Goal: Task Accomplishment & Management: Manage account settings

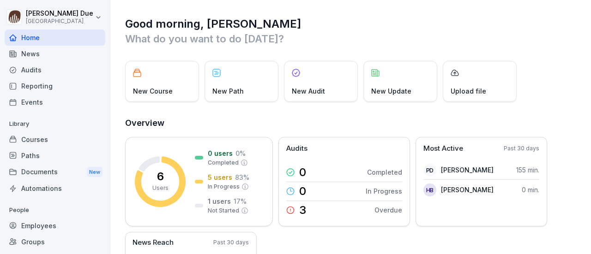
click at [41, 136] on div "Courses" at bounding box center [55, 140] width 101 height 16
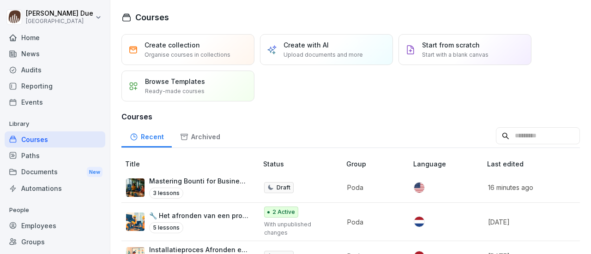
click at [157, 182] on p "Mastering Bounti for Business Success" at bounding box center [198, 181] width 99 height 10
click at [171, 216] on p "🔧 Het afronden van een project bij een klant" at bounding box center [198, 216] width 99 height 10
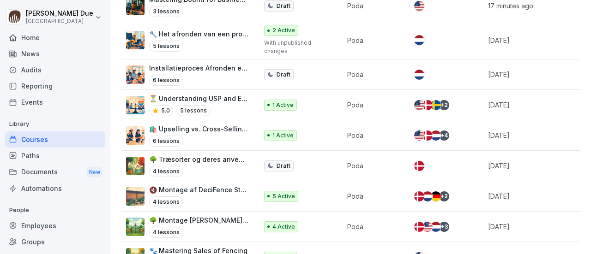
scroll to position [189, 0]
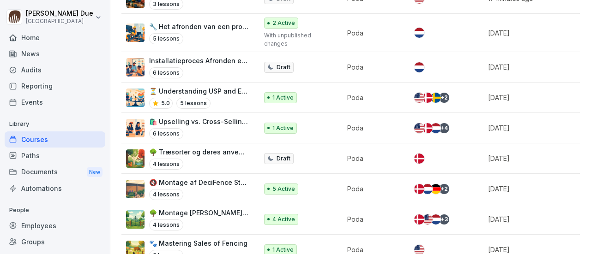
click at [184, 148] on p "🌳 Træsorter og deres anvendelse hos Poda" at bounding box center [198, 152] width 99 height 10
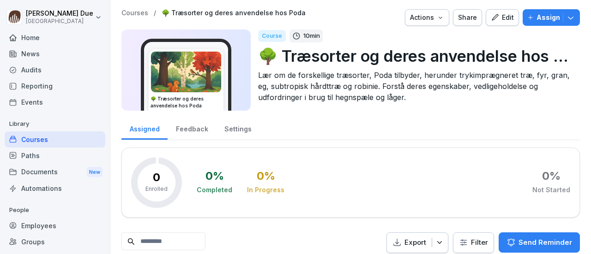
click at [489, 23] on button "Edit" at bounding box center [501, 17] width 33 height 17
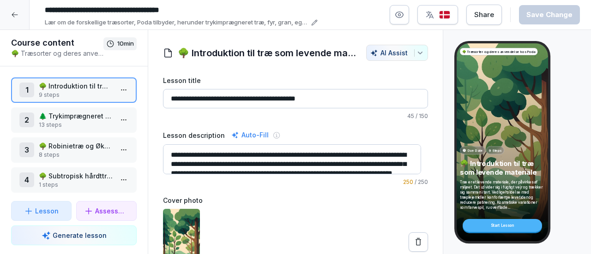
click at [399, 20] on button "button" at bounding box center [398, 14] width 19 height 19
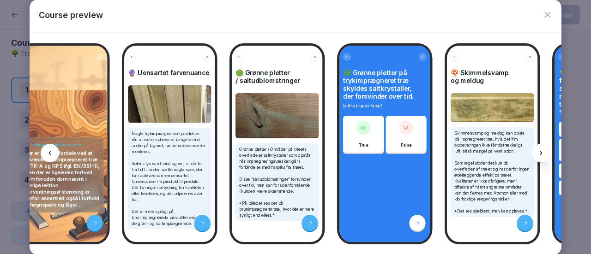
scroll to position [0, 1308]
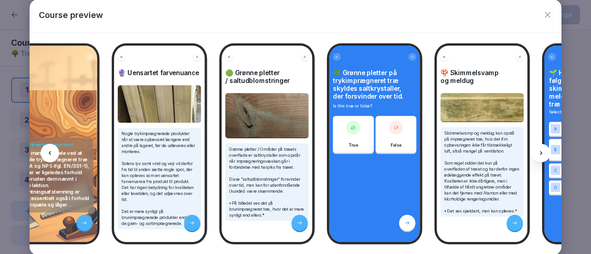
click at [546, 13] on icon "button" at bounding box center [548, 15] width 6 height 6
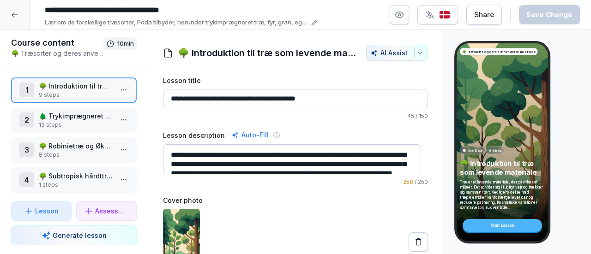
click at [19, 16] on div at bounding box center [15, 15] width 30 height 30
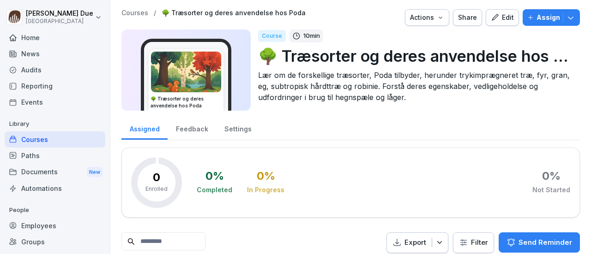
click at [41, 135] on div "Courses" at bounding box center [55, 140] width 101 height 16
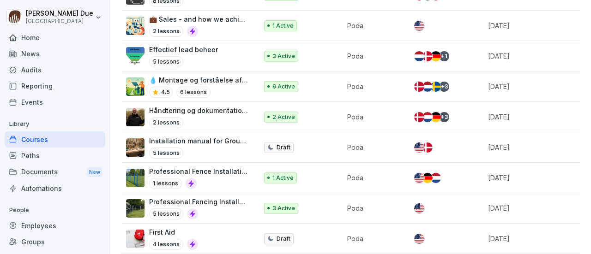
scroll to position [477, 0]
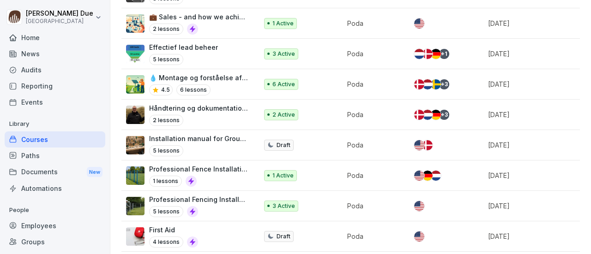
click at [231, 103] on p "Håndtering og dokumentation af reklamationer hos Poda Hegn" at bounding box center [198, 108] width 99 height 10
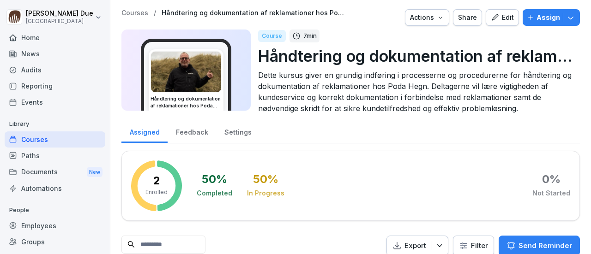
click at [500, 16] on div "Edit" at bounding box center [502, 17] width 23 height 10
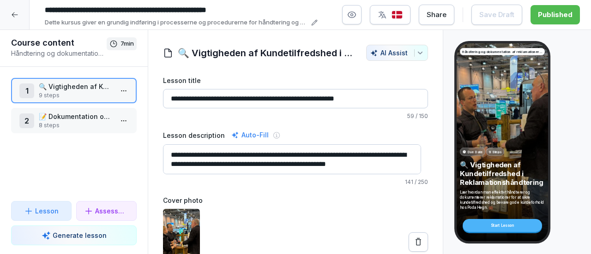
click at [351, 16] on icon "button" at bounding box center [351, 14] width 9 height 9
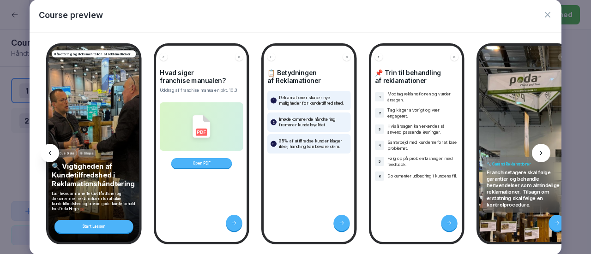
click at [202, 162] on div "Open PDF" at bounding box center [201, 163] width 60 height 10
click at [545, 13] on icon "button" at bounding box center [548, 15] width 6 height 6
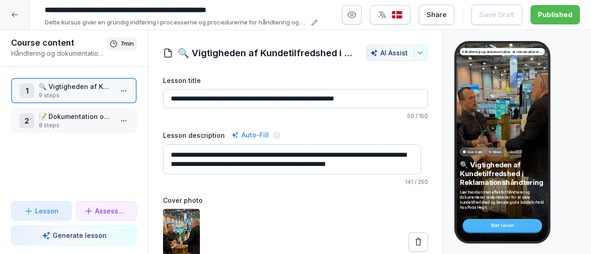
click at [17, 16] on icon at bounding box center [14, 14] width 7 height 7
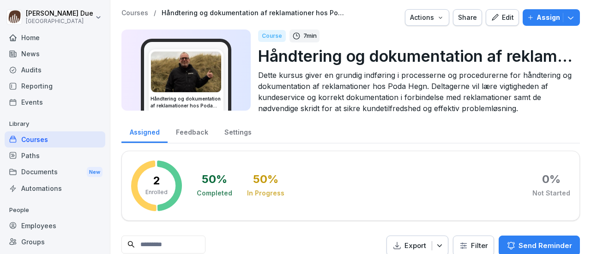
click at [31, 142] on div "Courses" at bounding box center [55, 140] width 101 height 16
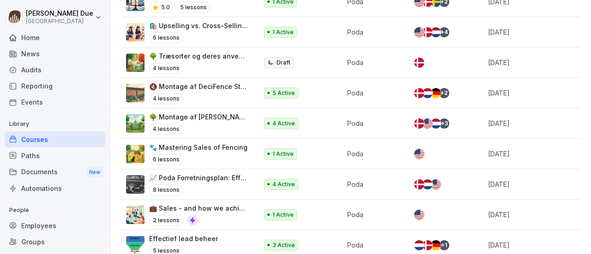
scroll to position [299, 0]
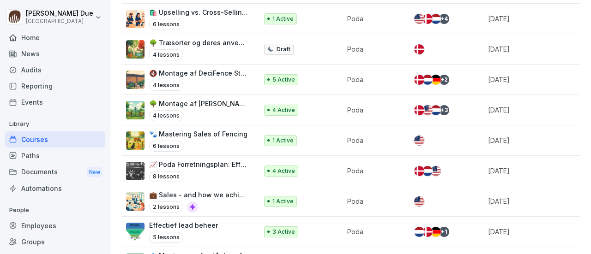
click at [223, 160] on p "📈 Poda Forretningsplan: Effektiv Planlægning og Strategi med audiofil" at bounding box center [198, 165] width 99 height 10
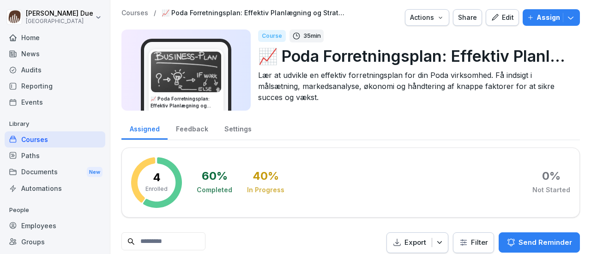
click at [497, 17] on div "Edit" at bounding box center [502, 17] width 23 height 10
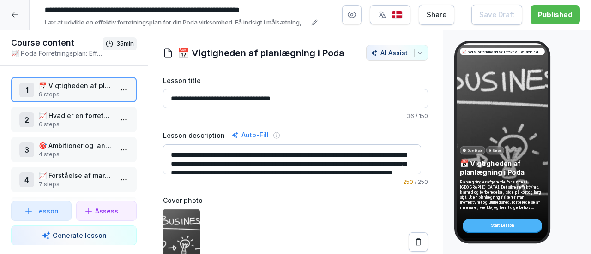
click at [352, 13] on icon "button" at bounding box center [352, 15] width 8 height 6
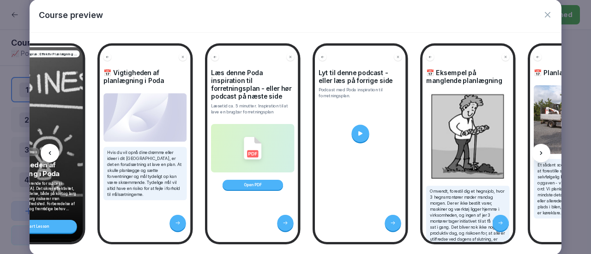
scroll to position [0, 48]
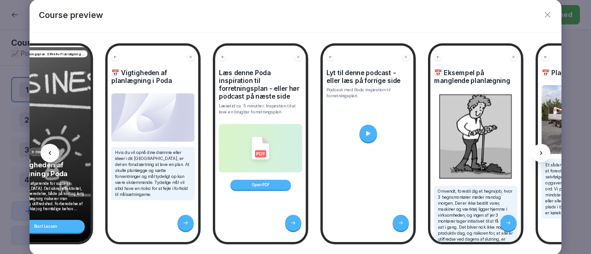
click at [550, 15] on icon "button" at bounding box center [547, 14] width 9 height 9
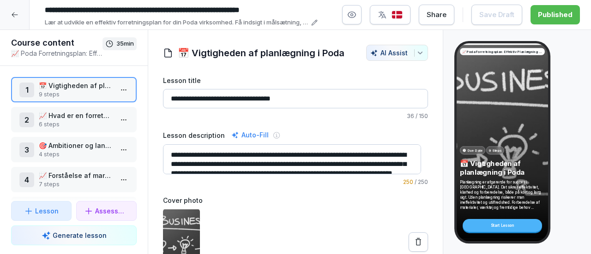
click at [16, 20] on div at bounding box center [15, 15] width 30 height 30
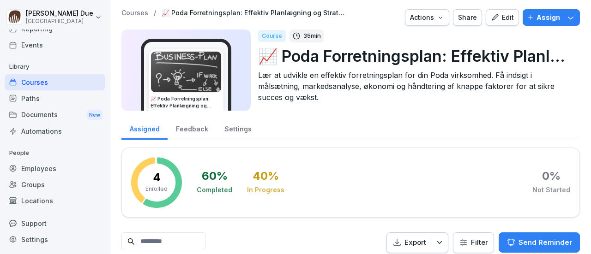
scroll to position [58, 0]
click at [46, 166] on div "Employees" at bounding box center [55, 168] width 101 height 16
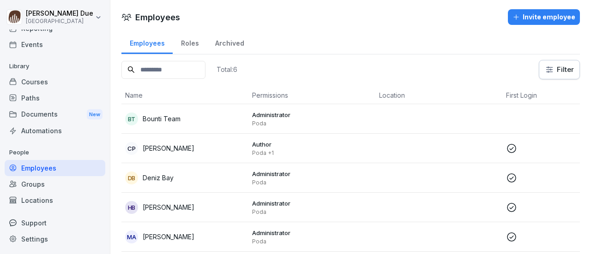
click at [189, 41] on div "Roles" at bounding box center [190, 42] width 34 height 24
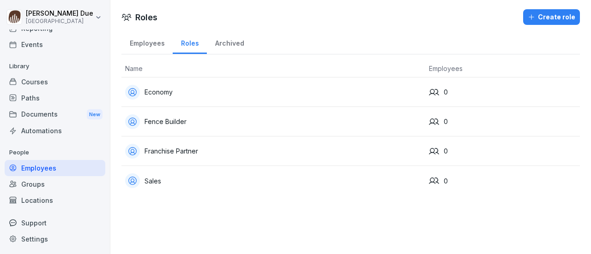
click at [34, 183] on div "Groups" at bounding box center [55, 184] width 101 height 16
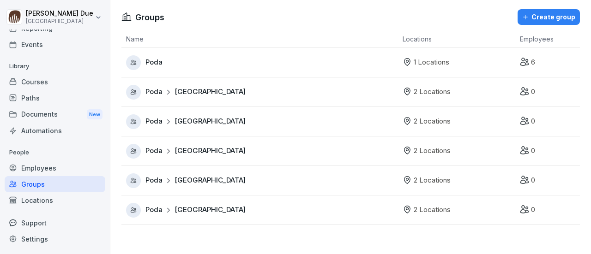
click at [181, 95] on span "Denmark" at bounding box center [209, 92] width 71 height 11
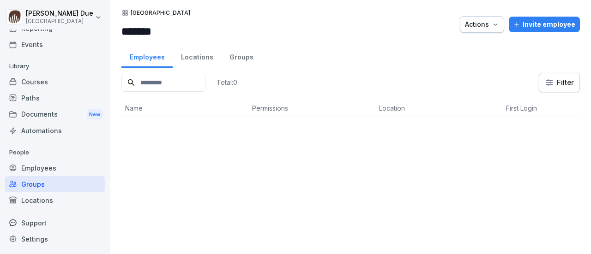
click at [196, 56] on div "Locations" at bounding box center [197, 56] width 48 height 24
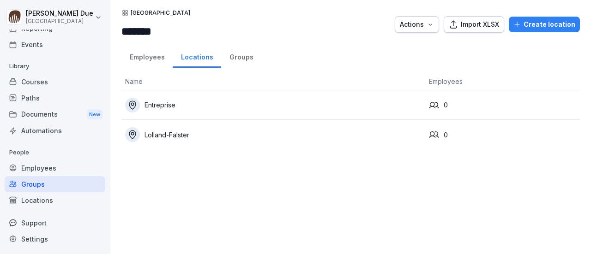
click at [240, 57] on div "Groups" at bounding box center [241, 56] width 40 height 24
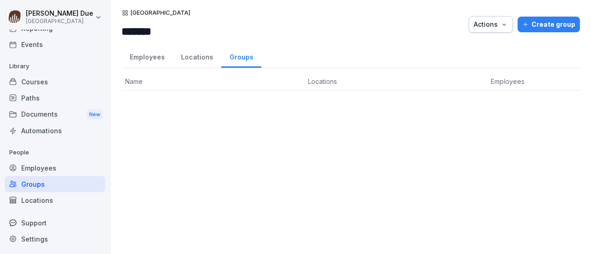
click at [144, 58] on div "Employees" at bounding box center [146, 56] width 51 height 24
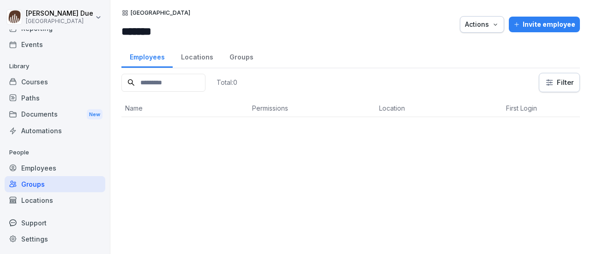
click at [191, 58] on div "Locations" at bounding box center [197, 56] width 48 height 24
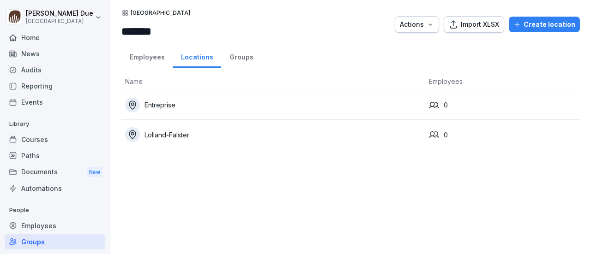
click at [52, 171] on div "Documents New" at bounding box center [55, 172] width 101 height 17
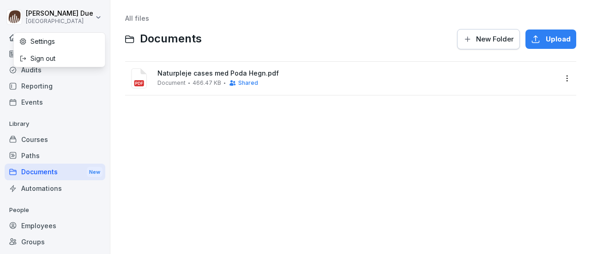
click at [56, 14] on html "Peter Due Poda Academy Home News Audits Reporting Events Library Courses Paths …" at bounding box center [295, 127] width 591 height 254
click at [47, 42] on div "Settings" at bounding box center [59, 41] width 91 height 17
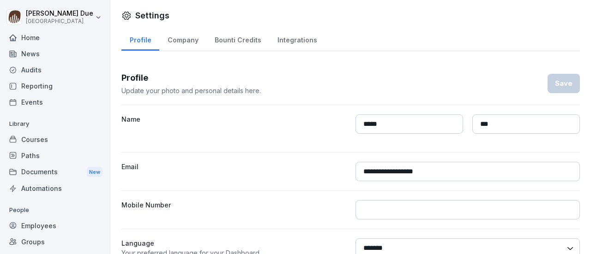
click at [189, 41] on div "Company" at bounding box center [182, 39] width 47 height 24
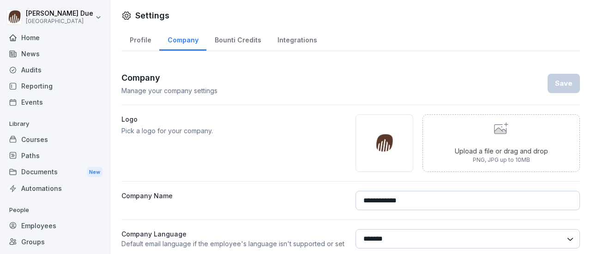
click at [241, 39] on div "Bounti Credits" at bounding box center [237, 39] width 63 height 24
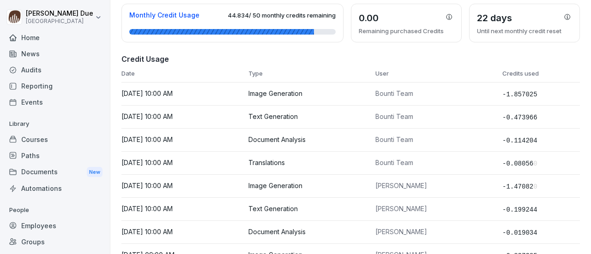
scroll to position [102, 0]
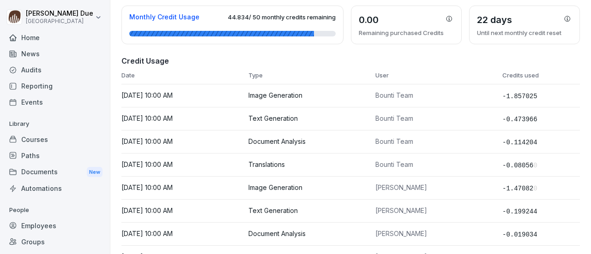
click at [32, 140] on div "Courses" at bounding box center [55, 140] width 101 height 16
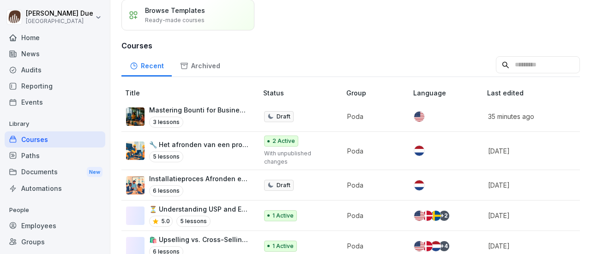
scroll to position [91, 0]
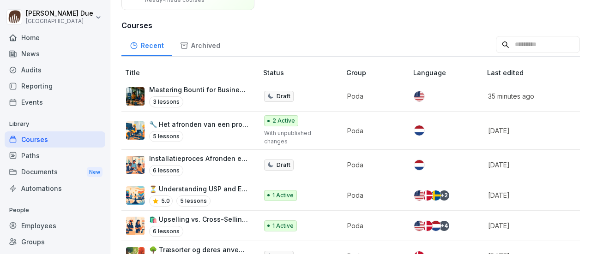
click at [231, 89] on p "Mastering Bounti for Business Success" at bounding box center [198, 90] width 99 height 10
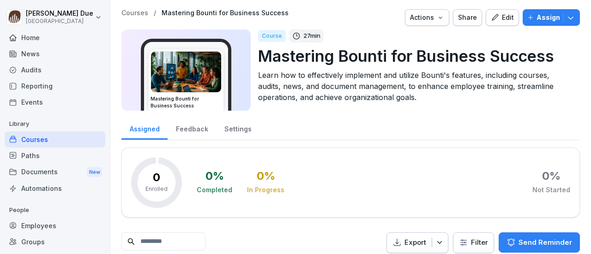
click at [441, 18] on button "Actions" at bounding box center [427, 17] width 44 height 17
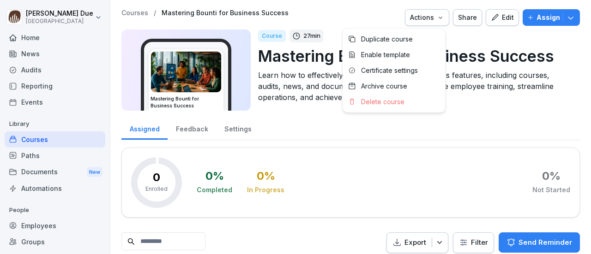
click at [42, 221] on html "Peter Due Poda Academy Home News Audits Reporting Events Library Courses Paths …" at bounding box center [295, 127] width 591 height 254
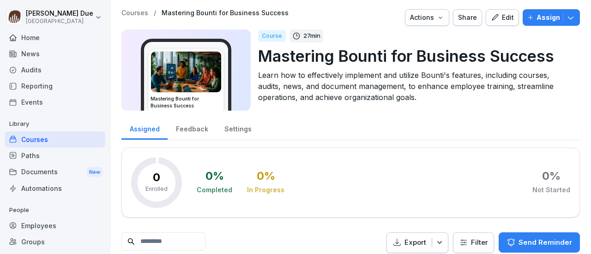
click at [41, 224] on div "Employees" at bounding box center [55, 226] width 101 height 16
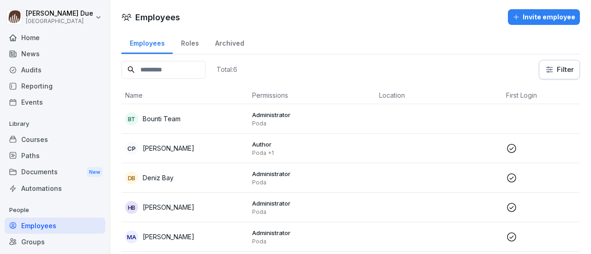
click at [559, 16] on div "Invite employee" at bounding box center [543, 17] width 63 height 10
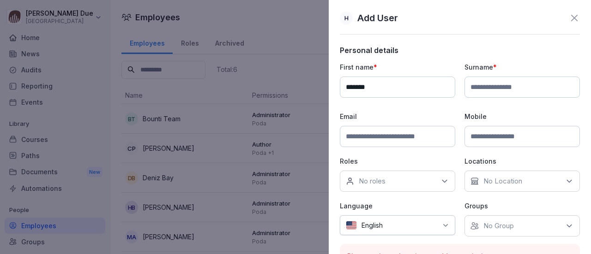
type input "******"
type input "*****"
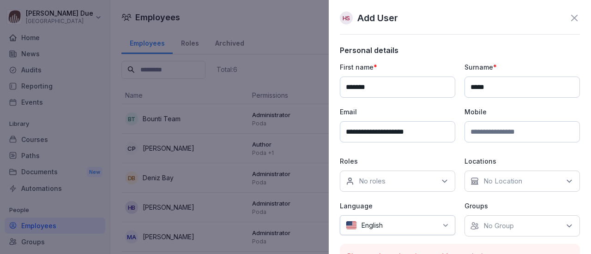
type input "**********"
click at [518, 177] on p "No Location" at bounding box center [502, 181] width 39 height 9
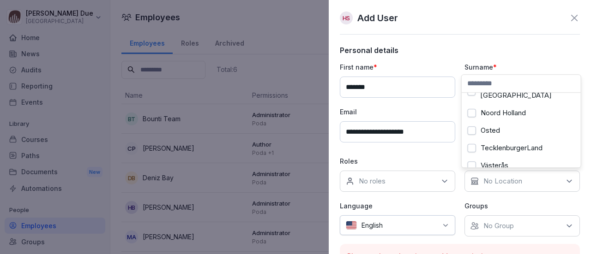
scroll to position [104, 0]
click at [425, 183] on div "No roles" at bounding box center [397, 181] width 115 height 21
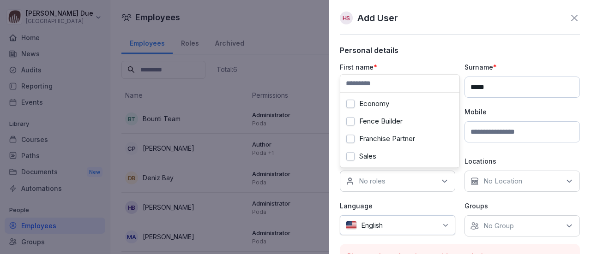
click at [426, 182] on div "No roles" at bounding box center [397, 181] width 115 height 21
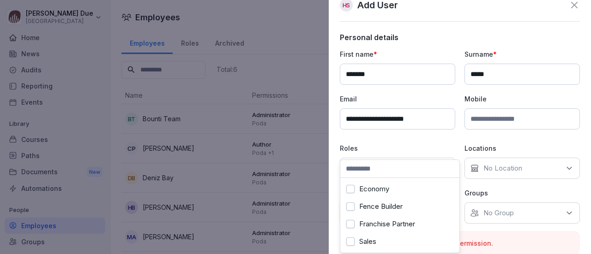
scroll to position [52, 0]
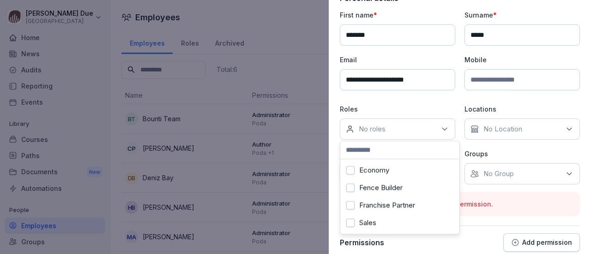
click at [548, 173] on div "No Group" at bounding box center [521, 173] width 115 height 21
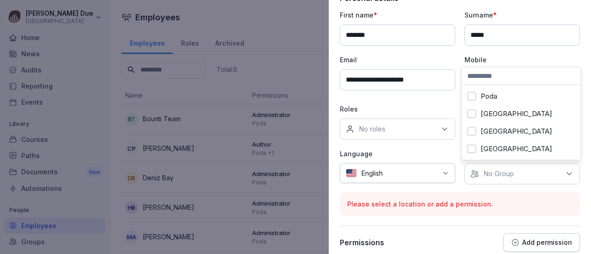
click at [473, 96] on button "Poda" at bounding box center [471, 96] width 8 height 8
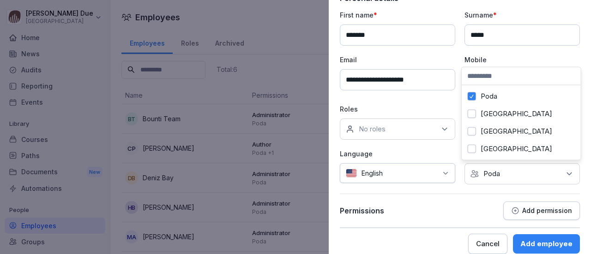
click at [443, 172] on icon at bounding box center [445, 173] width 4 height 2
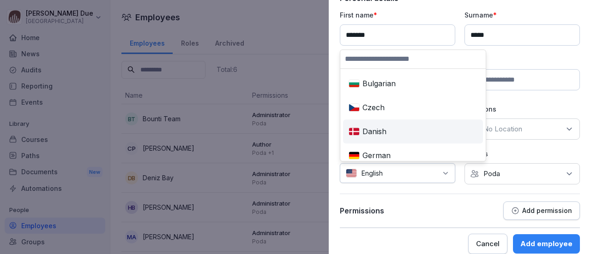
click at [378, 132] on div "Danish" at bounding box center [413, 131] width 136 height 20
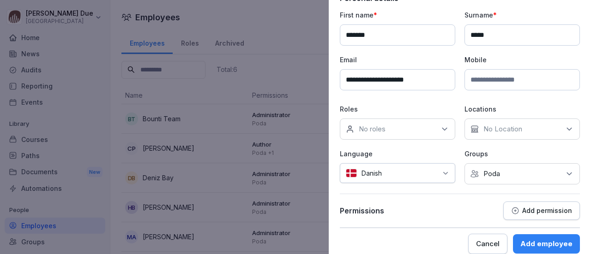
click at [531, 207] on p "Add permission" at bounding box center [547, 210] width 50 height 7
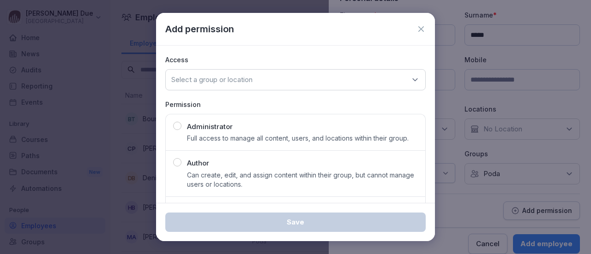
click at [180, 160] on div "button" at bounding box center [177, 162] width 8 height 8
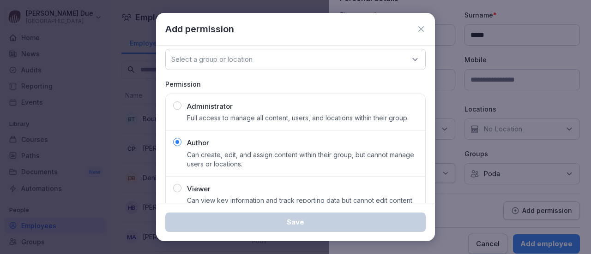
scroll to position [0, 0]
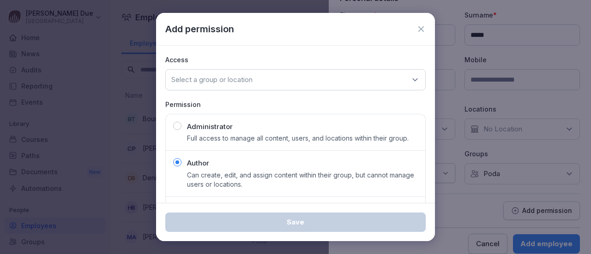
click at [410, 79] on icon at bounding box center [414, 79] width 9 height 9
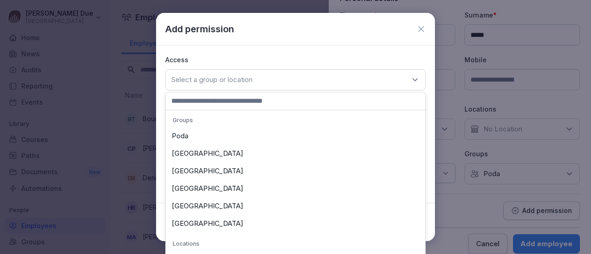
click at [307, 140] on div "Poda" at bounding box center [295, 136] width 255 height 18
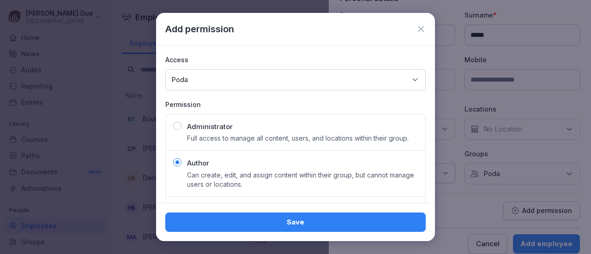
click at [287, 224] on div "Save" at bounding box center [295, 222] width 245 height 10
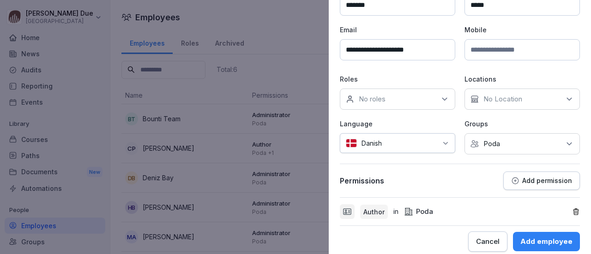
scroll to position [88, 0]
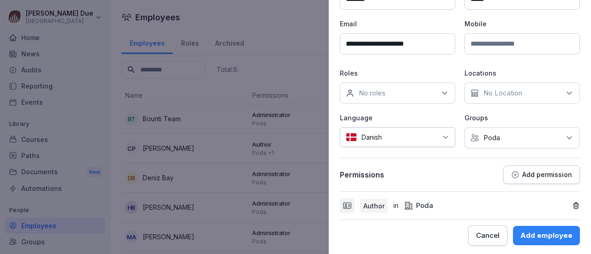
click at [546, 236] on div "Add employee" at bounding box center [546, 236] width 52 height 10
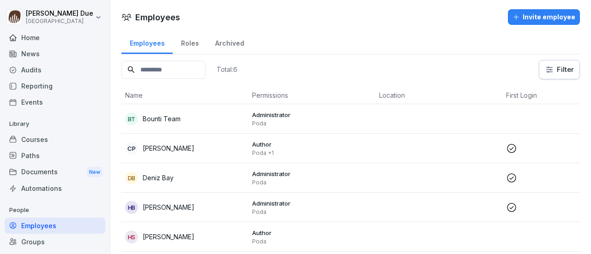
click at [549, 17] on div "Invite employee" at bounding box center [543, 17] width 63 height 10
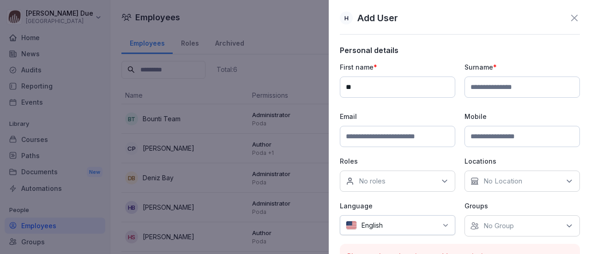
type input "*"
type input "*****"
type input "****"
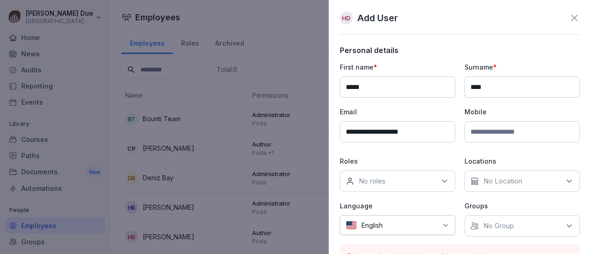
type input "**********"
click at [421, 222] on div at bounding box center [412, 226] width 50 height 10
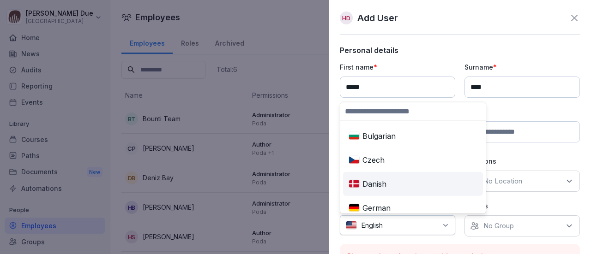
click at [379, 180] on div "Danish" at bounding box center [413, 184] width 136 height 20
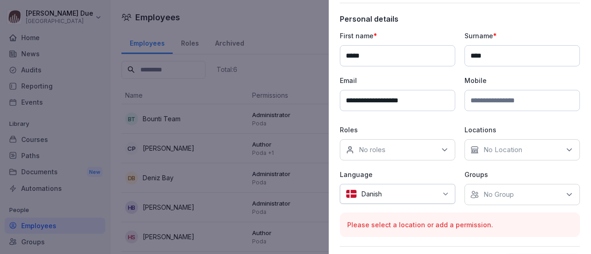
scroll to position [54, 0]
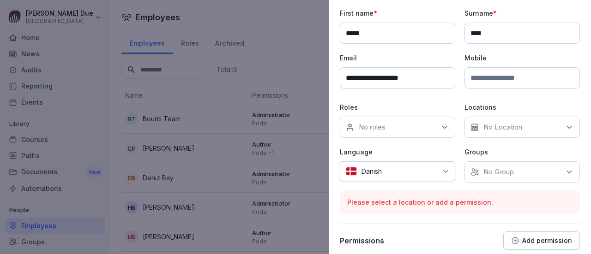
click at [530, 163] on div "No Group" at bounding box center [521, 172] width 115 height 21
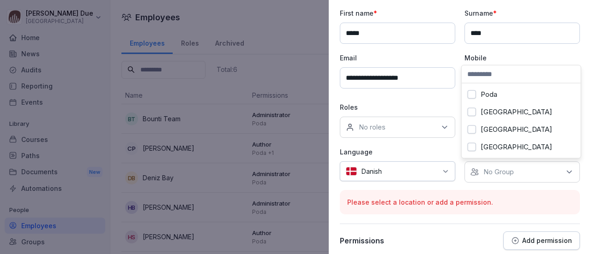
click at [472, 94] on button "Poda" at bounding box center [471, 94] width 8 height 8
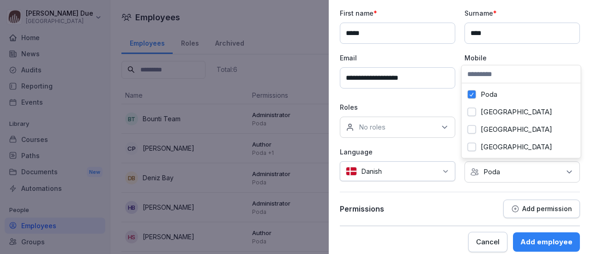
click at [513, 209] on icon "button" at bounding box center [515, 209] width 8 height 8
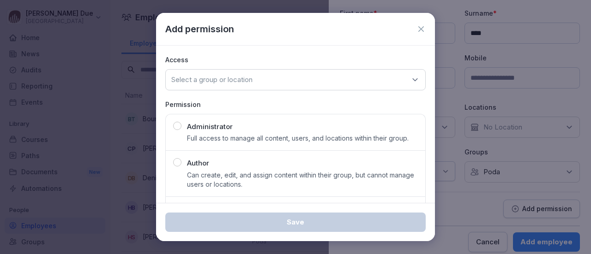
click at [238, 129] on div "Administrator Full access to manage all content, users, and locations within th…" at bounding box center [297, 133] width 221 height 22
click at [289, 79] on div "Select a group or location" at bounding box center [295, 79] width 260 height 21
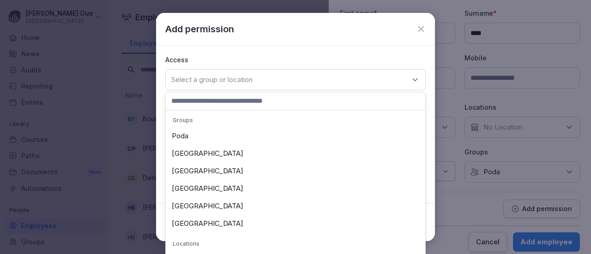
click at [228, 142] on div "Poda" at bounding box center [295, 136] width 255 height 18
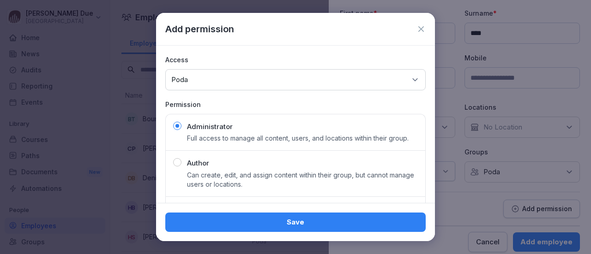
click at [260, 223] on div "Save" at bounding box center [295, 222] width 245 height 10
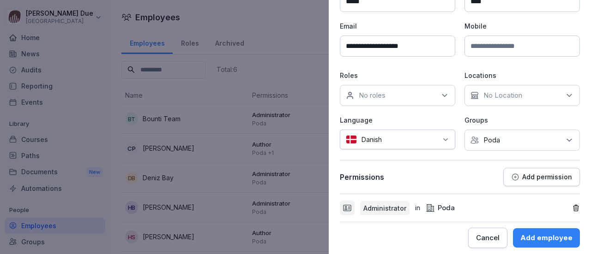
scroll to position [88, 0]
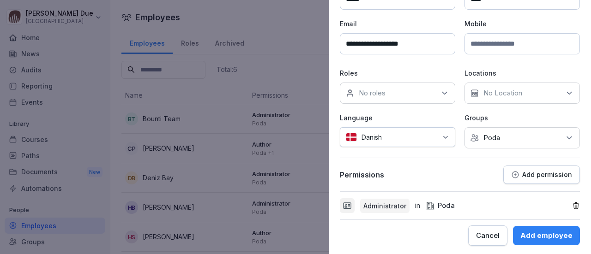
click at [535, 231] on div "Add employee" at bounding box center [546, 236] width 52 height 10
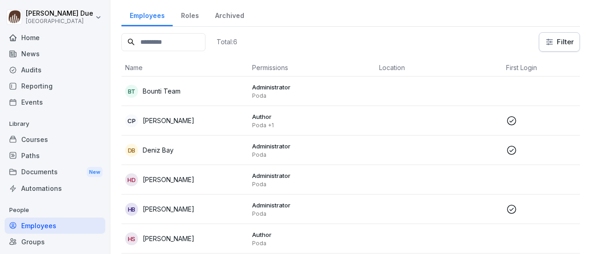
scroll to position [0, 0]
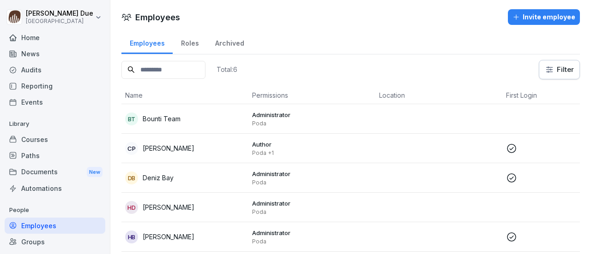
click at [38, 140] on div "Courses" at bounding box center [55, 140] width 101 height 16
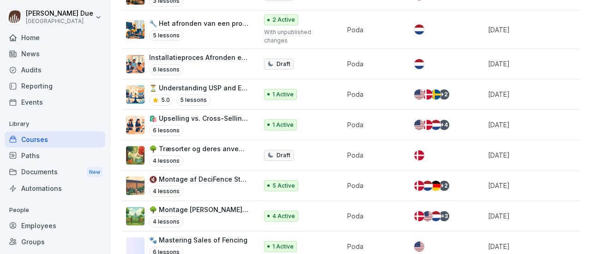
scroll to position [200, 0]
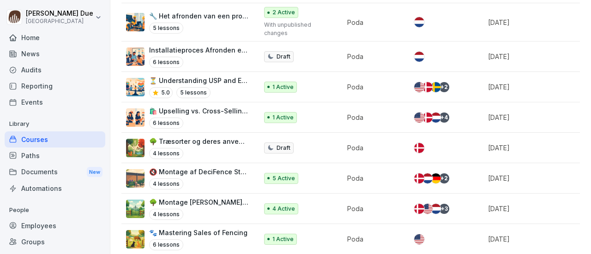
click at [208, 167] on p "🔇 Montage af DeciFence Støjhegn" at bounding box center [198, 172] width 99 height 10
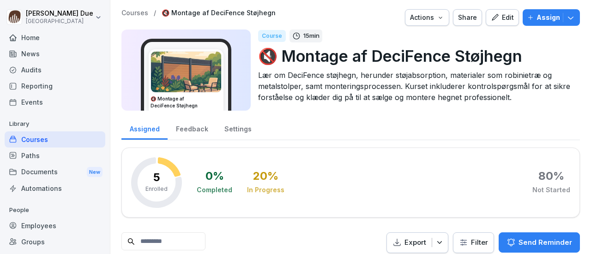
click at [494, 11] on button "Edit" at bounding box center [501, 17] width 33 height 17
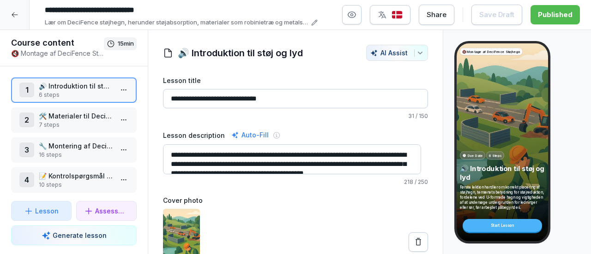
click at [351, 15] on icon "button" at bounding box center [351, 14] width 9 height 9
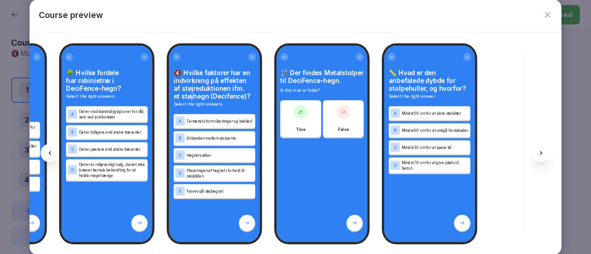
scroll to position [0, 4444]
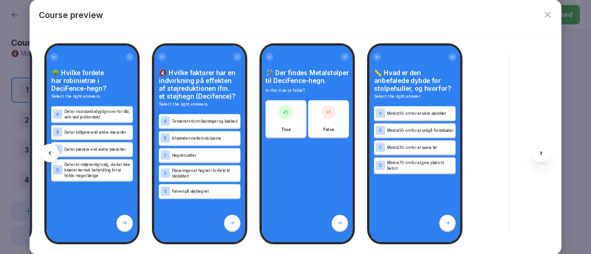
click at [541, 152] on icon at bounding box center [541, 153] width 2 height 4
click at [543, 14] on icon "button" at bounding box center [547, 14] width 9 height 9
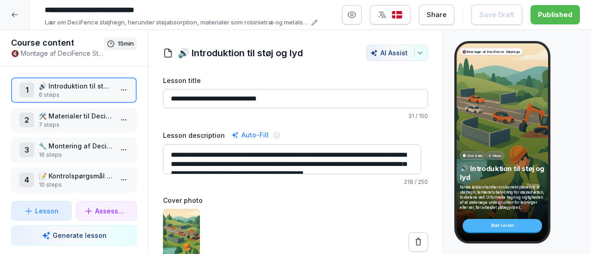
click at [11, 14] on icon at bounding box center [14, 14] width 7 height 7
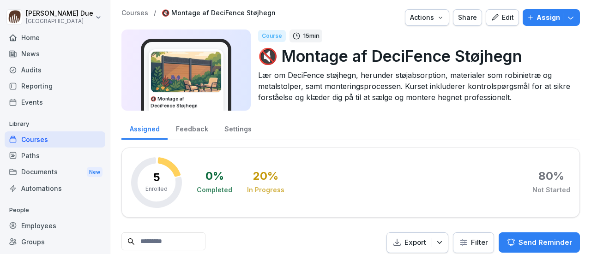
click at [52, 140] on div "Courses" at bounding box center [55, 140] width 101 height 16
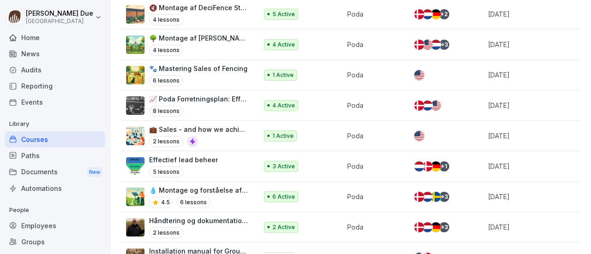
scroll to position [365, 0]
click at [207, 155] on p "Effectief lead beheer" at bounding box center [183, 160] width 69 height 10
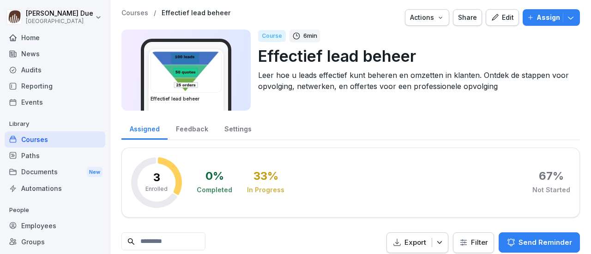
click at [491, 17] on icon "button" at bounding box center [495, 17] width 8 height 8
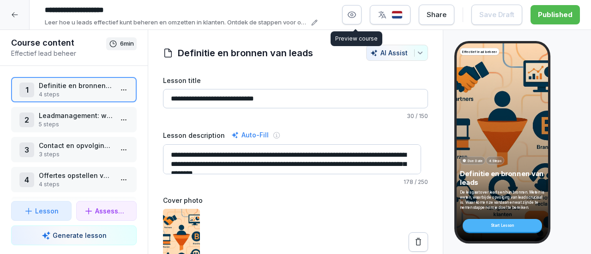
click at [356, 15] on icon "button" at bounding box center [351, 14] width 9 height 9
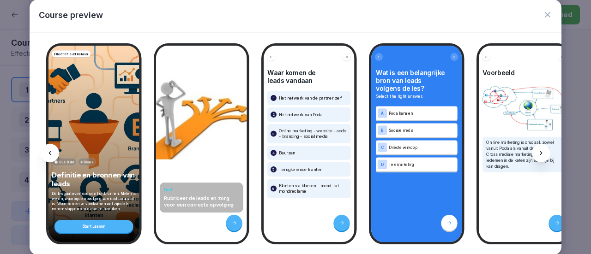
click at [543, 13] on icon "button" at bounding box center [547, 14] width 9 height 9
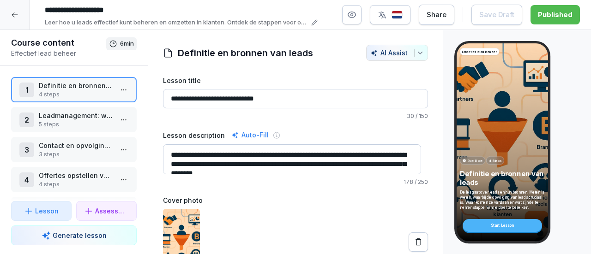
click at [14, 14] on icon at bounding box center [14, 14] width 7 height 7
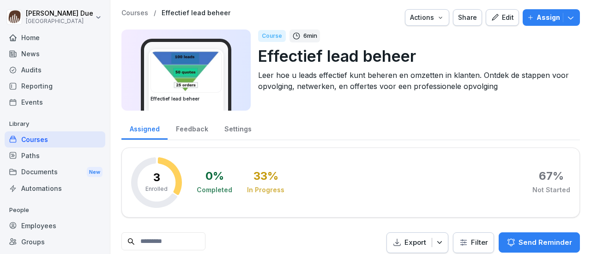
click at [44, 138] on div "Courses" at bounding box center [55, 140] width 101 height 16
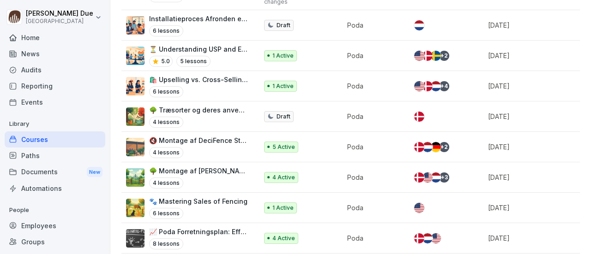
scroll to position [244, 0]
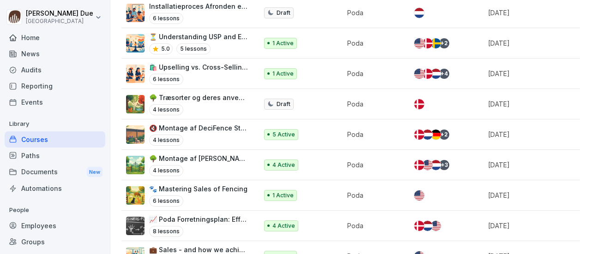
click at [174, 215] on p "📈 Poda Forretningsplan: Effektiv Planlægning og Strategi med audiofil" at bounding box center [198, 220] width 99 height 10
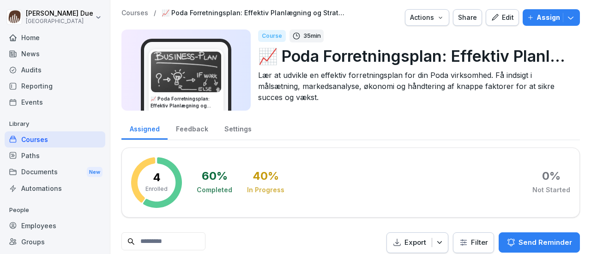
click at [496, 18] on div "Edit" at bounding box center [502, 17] width 23 height 10
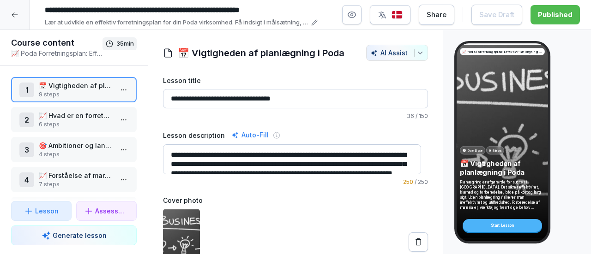
click at [356, 13] on icon "button" at bounding box center [352, 15] width 8 height 6
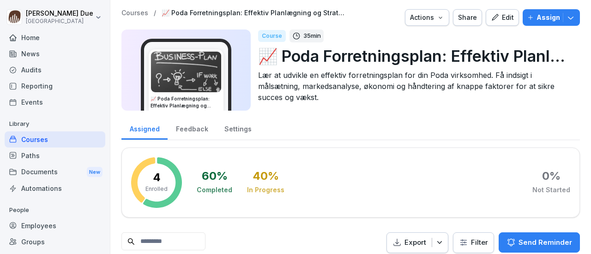
click at [41, 139] on div "Courses" at bounding box center [55, 140] width 101 height 16
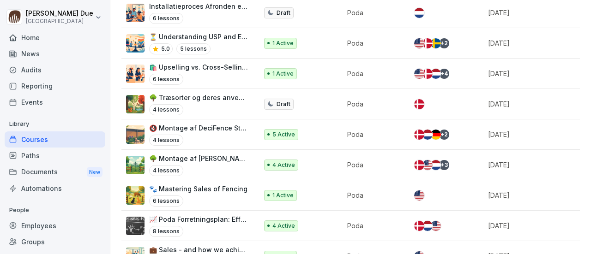
scroll to position [237, 0]
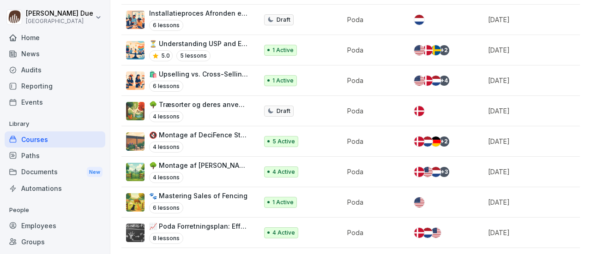
click at [34, 70] on div "Audits" at bounding box center [55, 70] width 101 height 16
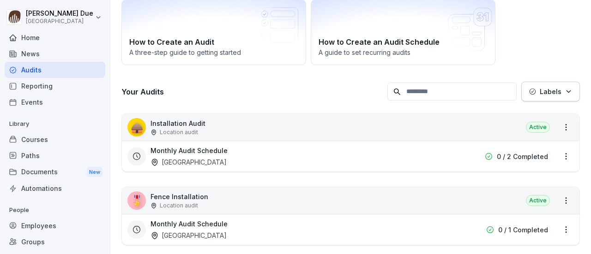
scroll to position [83, 0]
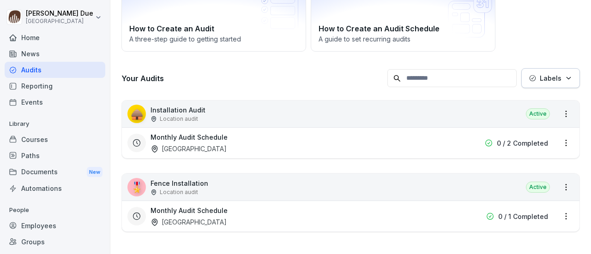
click at [42, 140] on div "Courses" at bounding box center [55, 140] width 101 height 16
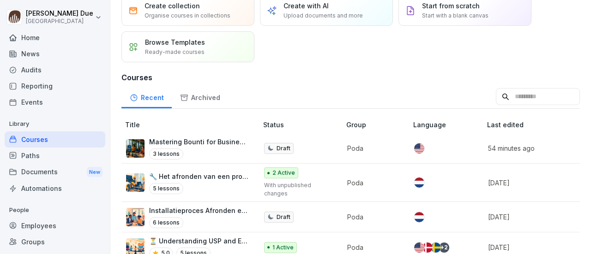
scroll to position [109, 0]
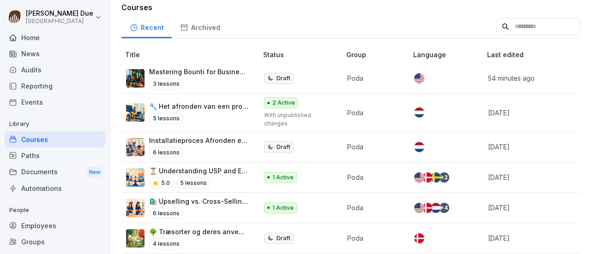
click at [189, 139] on p "Installatieproces Afronden en Administratieve Overdracht" at bounding box center [198, 141] width 99 height 10
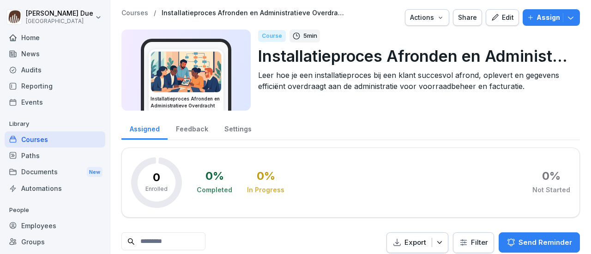
scroll to position [45, 0]
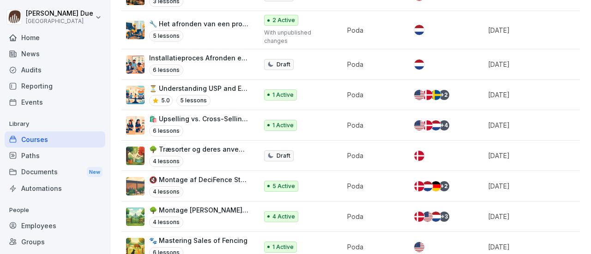
scroll to position [198, 0]
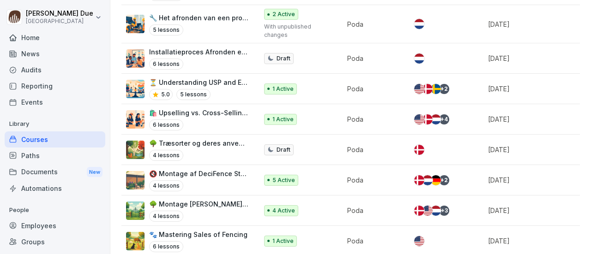
click at [232, 78] on p "⏳ Understanding USP and ESP in 5 Minutes" at bounding box center [198, 83] width 99 height 10
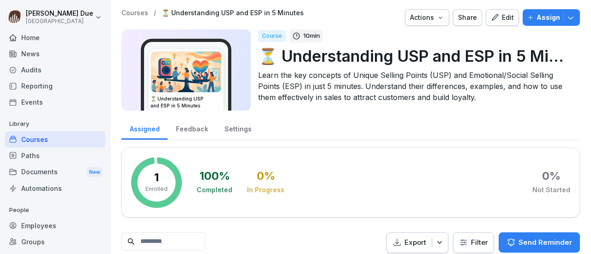
click at [491, 15] on icon "button" at bounding box center [495, 17] width 8 height 8
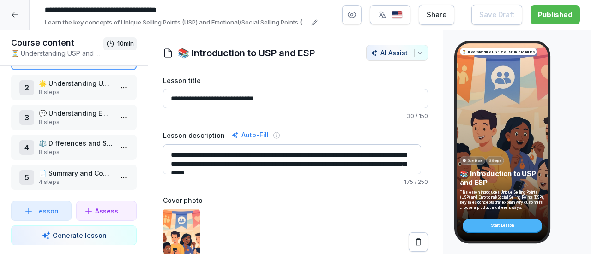
scroll to position [38, 0]
click at [83, 168] on p "📄 Summary and Conclusion" at bounding box center [76, 173] width 74 height 10
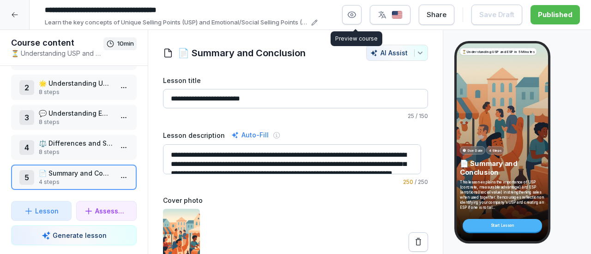
click at [356, 11] on icon "button" at bounding box center [351, 14] width 9 height 9
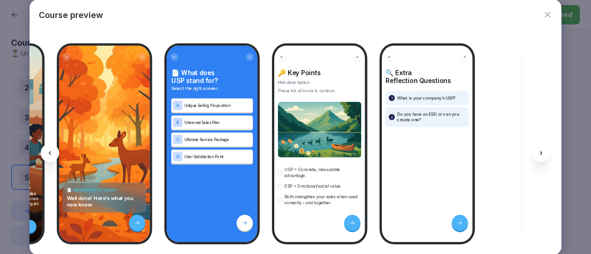
scroll to position [0, 3667]
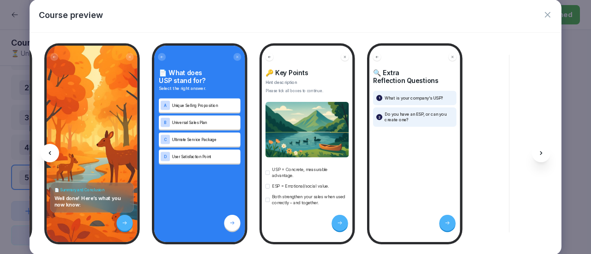
click at [550, 18] on icon "button" at bounding box center [547, 14] width 9 height 9
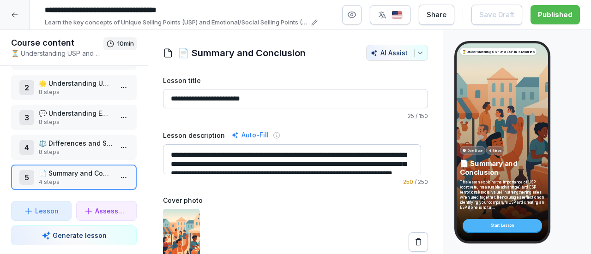
click at [16, 14] on icon at bounding box center [15, 14] width 6 height 5
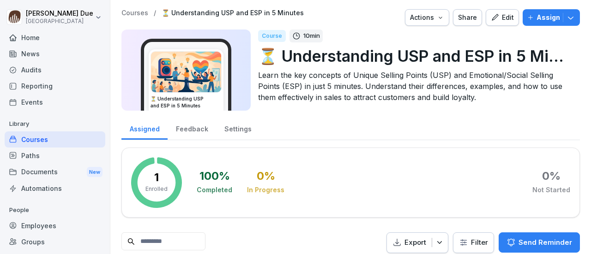
click at [51, 140] on div "Courses" at bounding box center [55, 140] width 101 height 16
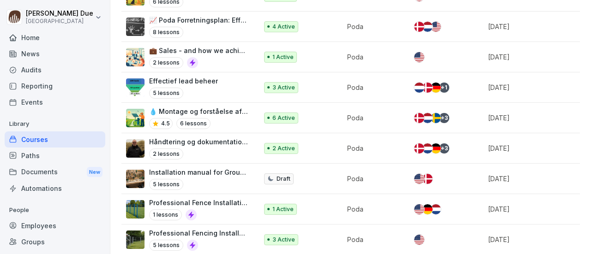
scroll to position [459, 0]
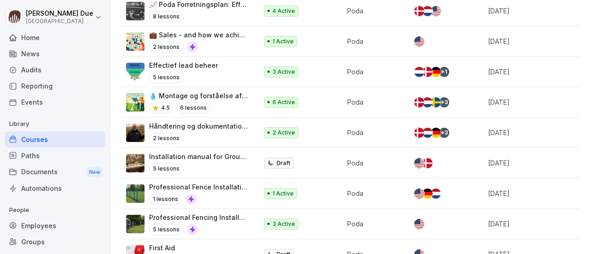
click at [235, 121] on p "Håndtering og dokumentation af reklamationer hos Poda Hegn" at bounding box center [198, 126] width 99 height 10
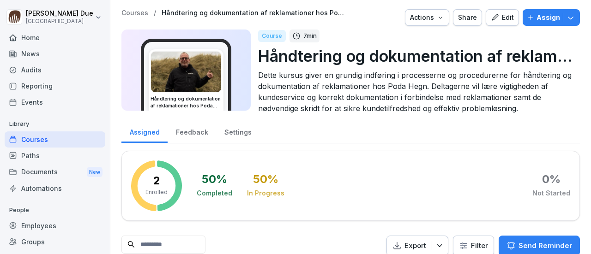
click at [501, 18] on div "Edit" at bounding box center [502, 17] width 23 height 10
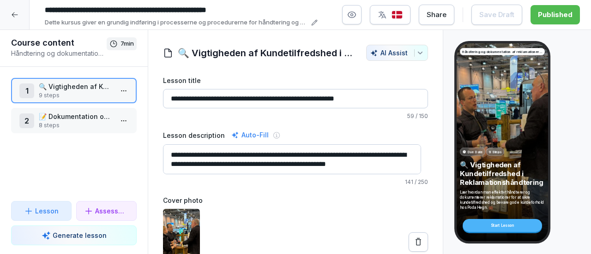
click at [87, 115] on p "📝 Dokumentation og Kommunikation i Reklamationsprocessen" at bounding box center [76, 117] width 74 height 10
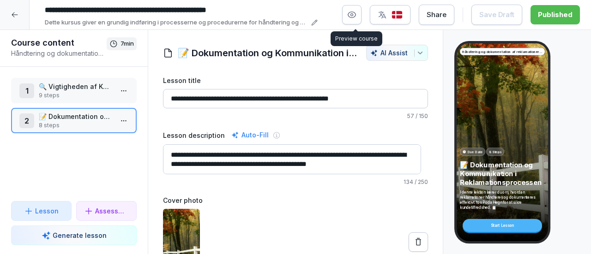
click at [353, 16] on icon "button" at bounding box center [352, 15] width 2 height 2
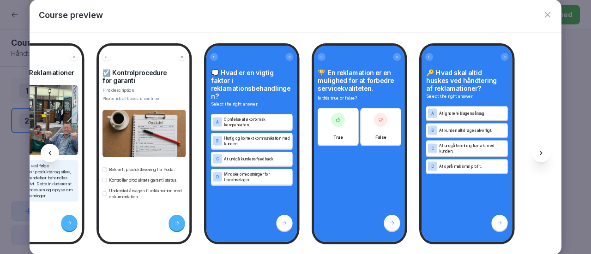
scroll to position [0, 1698]
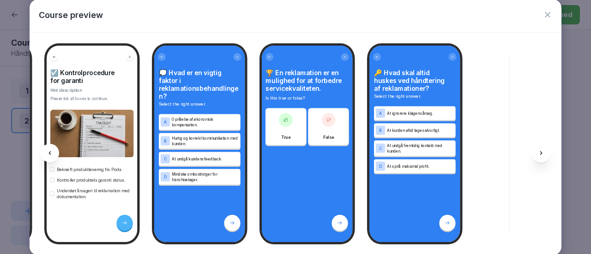
click at [545, 14] on icon "button" at bounding box center [547, 14] width 9 height 9
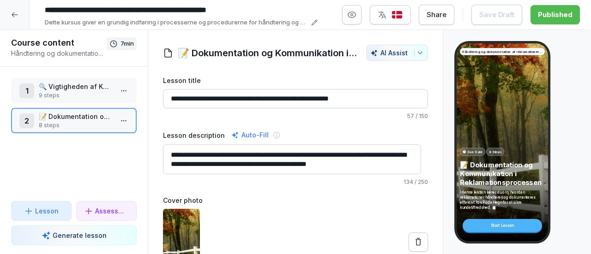
click at [6, 12] on div at bounding box center [15, 15] width 30 height 30
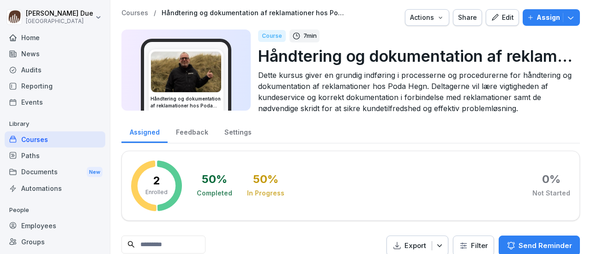
click at [42, 137] on div "Courses" at bounding box center [55, 140] width 101 height 16
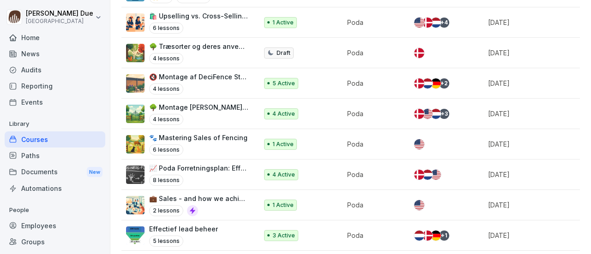
scroll to position [321, 0]
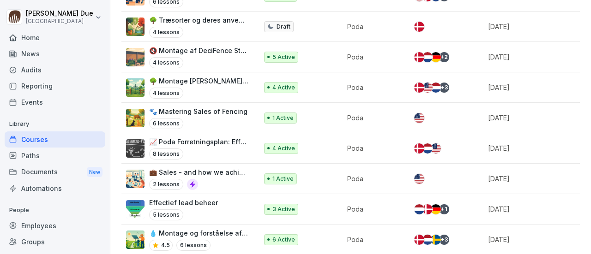
click at [213, 228] on p "💧 Montage og forståelse af soldrevet markpumpe" at bounding box center [198, 233] width 99 height 10
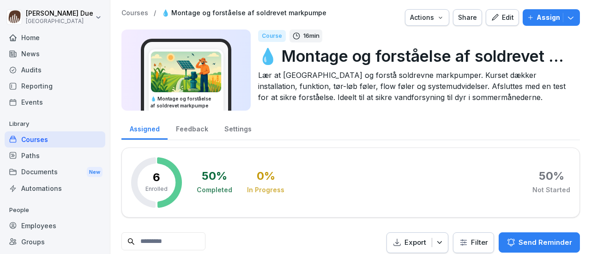
click at [492, 15] on icon "button" at bounding box center [495, 17] width 8 height 8
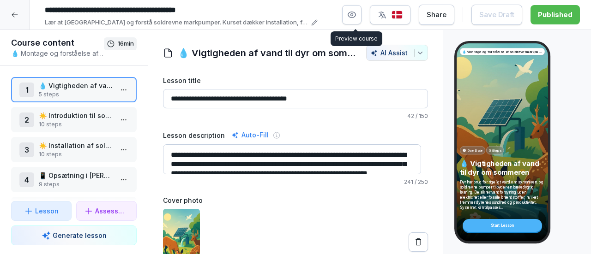
click at [350, 13] on button "button" at bounding box center [351, 14] width 19 height 19
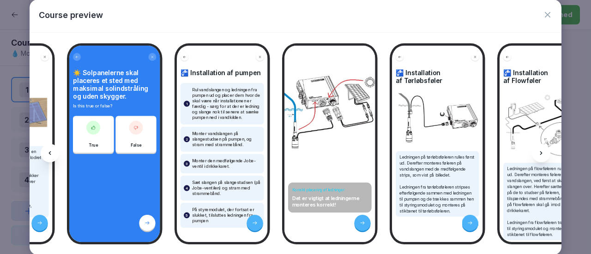
scroll to position [0, 2532]
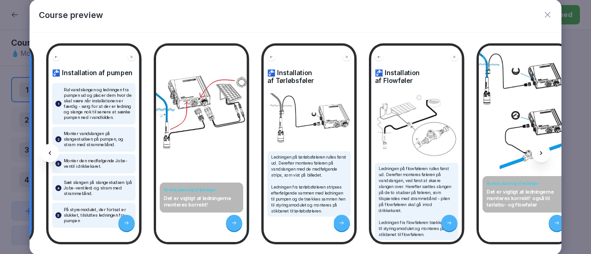
click at [539, 151] on icon at bounding box center [540, 153] width 7 height 7
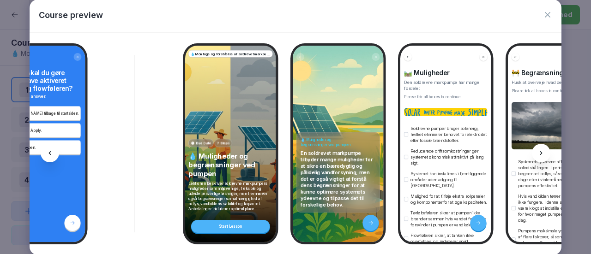
scroll to position [0, 4285]
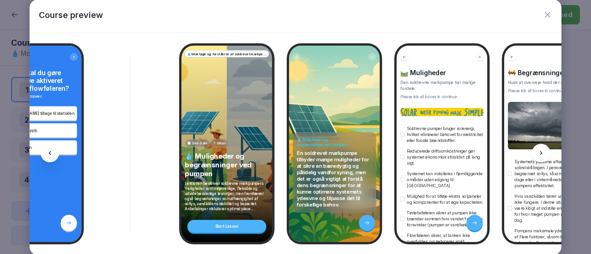
click at [550, 14] on icon "button" at bounding box center [547, 14] width 9 height 9
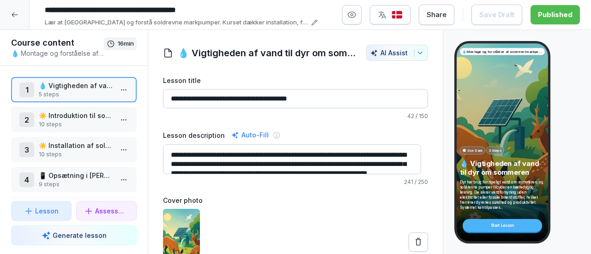
click at [356, 17] on icon "button" at bounding box center [351, 14] width 9 height 9
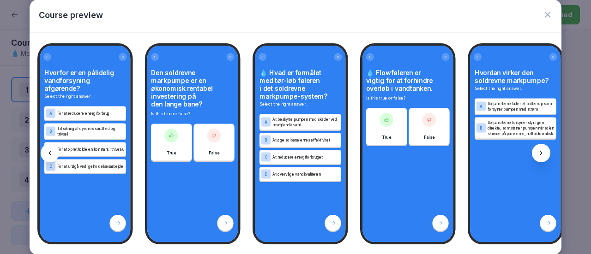
scroll to position [0, 5589]
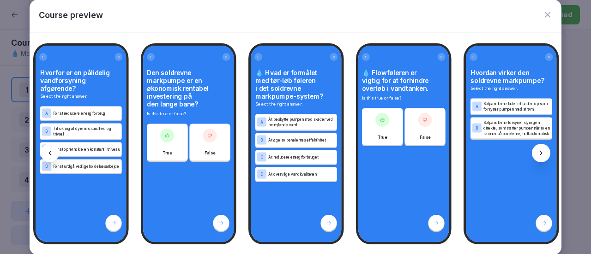
click at [545, 17] on icon "button" at bounding box center [548, 15] width 6 height 6
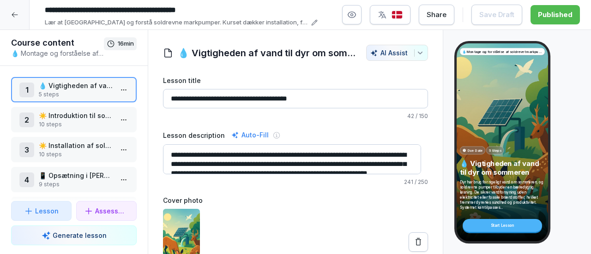
click at [10, 12] on div at bounding box center [15, 15] width 30 height 30
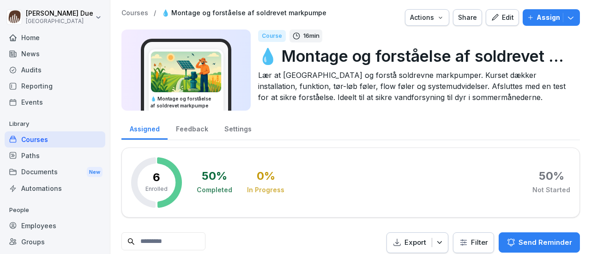
click at [61, 140] on div "Courses" at bounding box center [55, 140] width 101 height 16
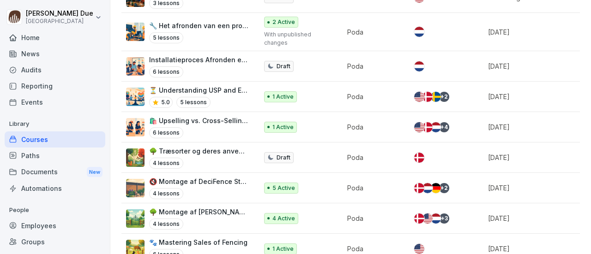
scroll to position [190, 0]
click at [211, 177] on p "🔇 Montage af DeciFence Støjhegn" at bounding box center [198, 182] width 99 height 10
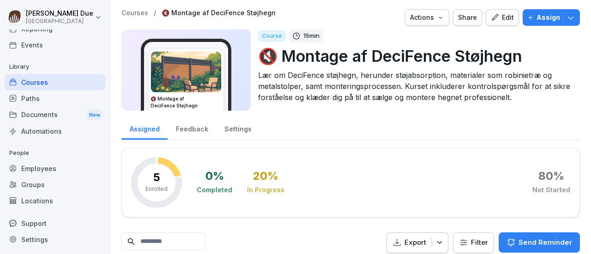
scroll to position [58, 0]
click at [24, 80] on div "Courses" at bounding box center [55, 82] width 101 height 16
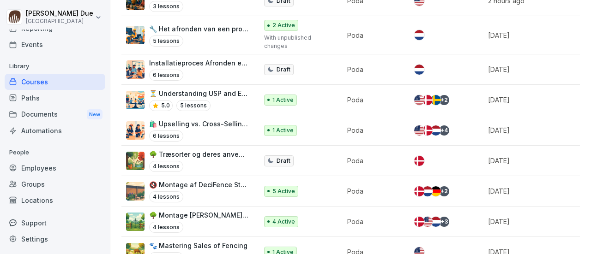
scroll to position [193, 0]
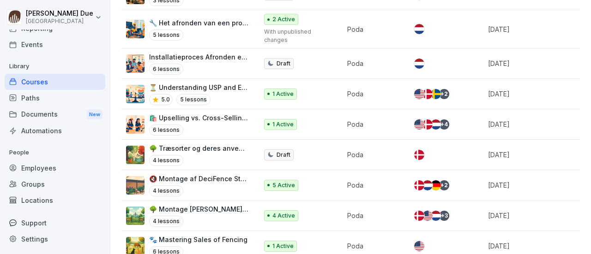
click at [218, 174] on p "🔇 Montage af DeciFence Støjhegn" at bounding box center [198, 179] width 99 height 10
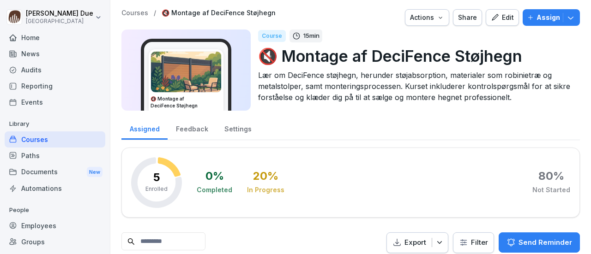
click at [501, 14] on div "Edit" at bounding box center [502, 17] width 23 height 10
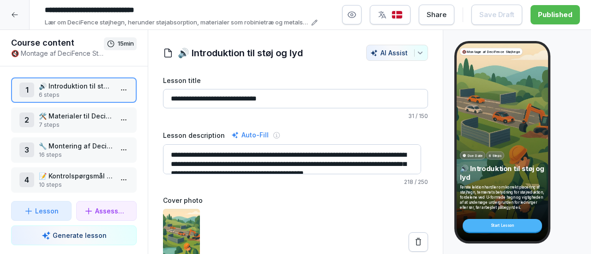
click at [402, 15] on img "button" at bounding box center [396, 15] width 11 height 9
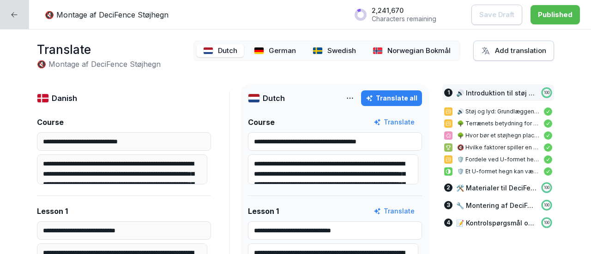
click at [269, 50] on p "German" at bounding box center [282, 51] width 27 height 11
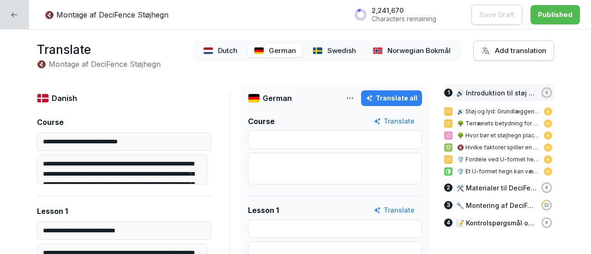
click at [331, 49] on p "Swedish" at bounding box center [341, 51] width 29 height 11
click at [203, 48] on img at bounding box center [208, 50] width 10 height 7
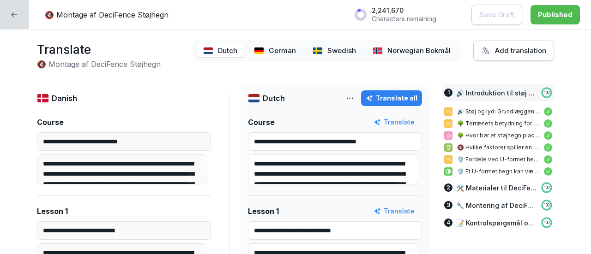
click at [396, 140] on input "**********" at bounding box center [335, 141] width 174 height 18
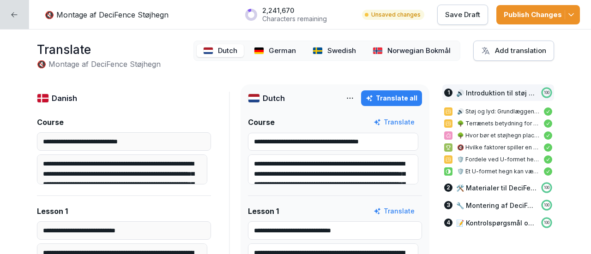
type input "**********"
click at [389, 180] on textarea "**********" at bounding box center [333, 170] width 170 height 30
click at [575, 13] on button "Publish Changes" at bounding box center [538, 14] width 84 height 19
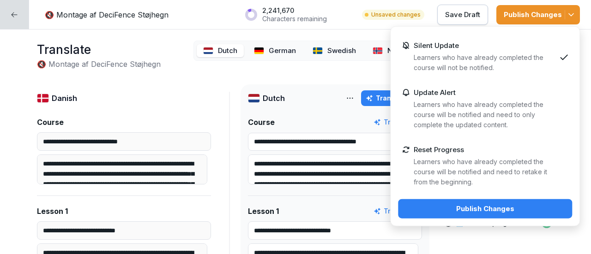
click at [196, 7] on div "🔇 Montage af DeciFence Støjhegn 2,241,670 Characters remaining Unsaved changes …" at bounding box center [312, 15] width 557 height 24
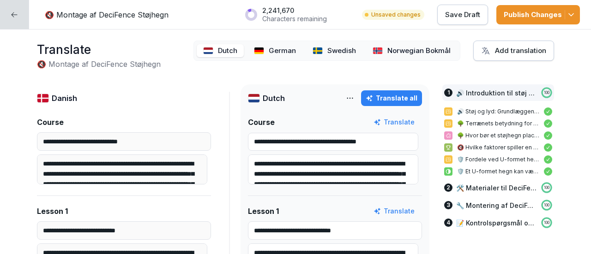
click at [19, 13] on div at bounding box center [14, 14] width 29 height 29
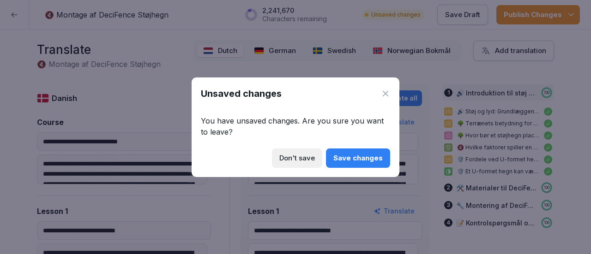
click at [305, 160] on div "Don't save" at bounding box center [297, 158] width 36 height 10
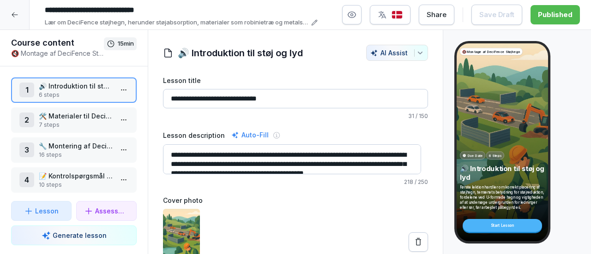
click at [17, 13] on icon at bounding box center [14, 14] width 7 height 7
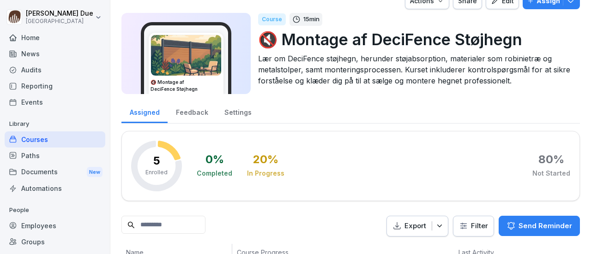
scroll to position [54, 0]
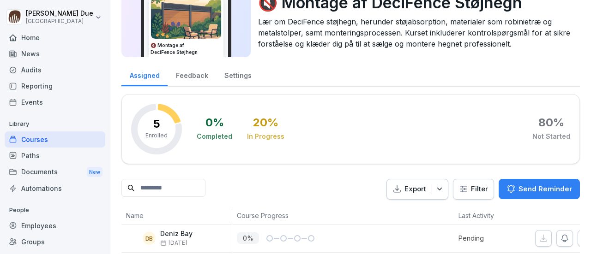
click at [31, 137] on div "Courses" at bounding box center [55, 140] width 101 height 16
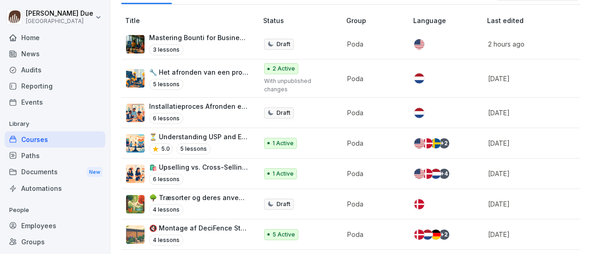
scroll to position [159, 0]
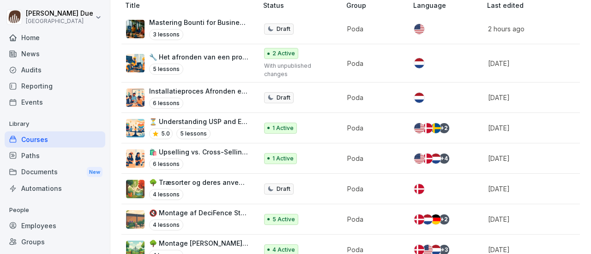
click at [204, 56] on p "🔧 Het afronden van een project bij een klant" at bounding box center [198, 57] width 99 height 10
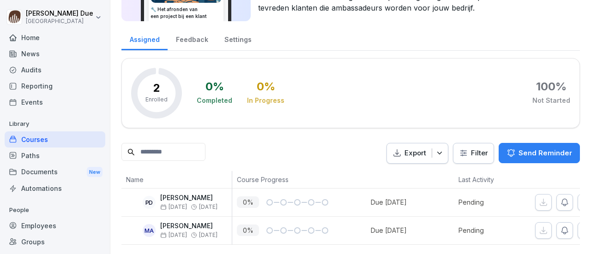
scroll to position [102, 0]
click at [36, 137] on div "Courses" at bounding box center [55, 140] width 101 height 16
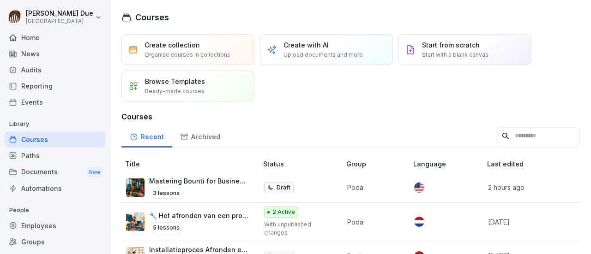
click at [209, 214] on p "🔧 Het afronden van een project bij een klant" at bounding box center [198, 216] width 99 height 10
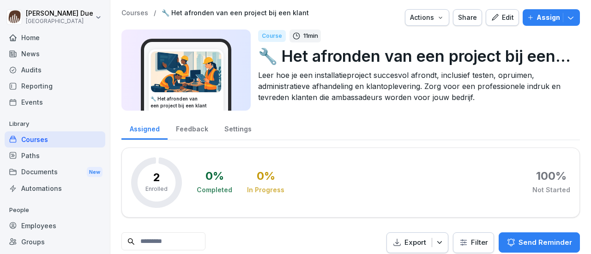
click at [491, 16] on icon "button" at bounding box center [495, 17] width 8 height 8
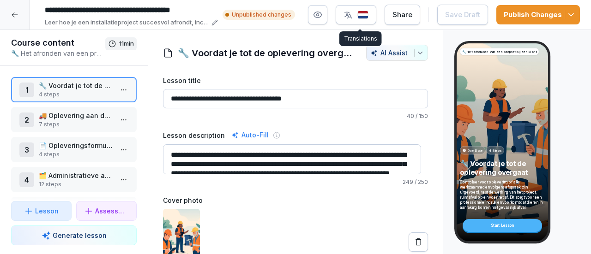
click at [352, 15] on icon "button" at bounding box center [347, 14] width 7 height 7
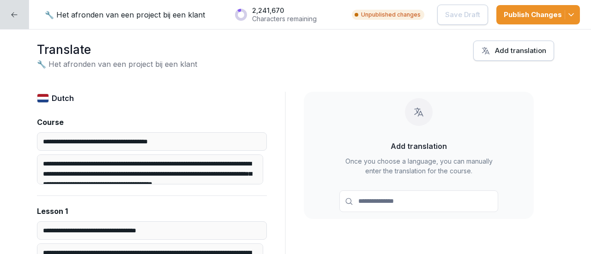
click at [387, 201] on input at bounding box center [418, 202] width 159 height 22
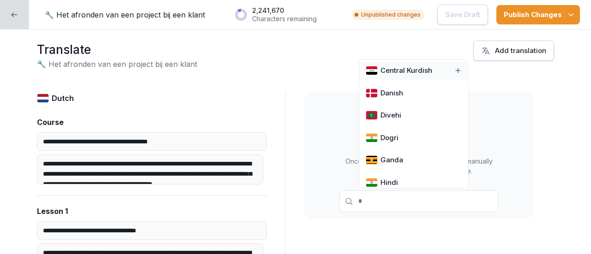
type input "**"
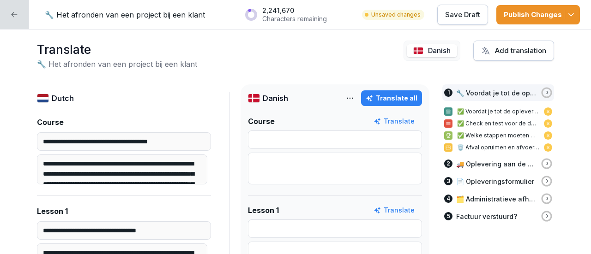
click at [382, 97] on div "Translate all" at bounding box center [391, 98] width 52 height 10
type input "**********"
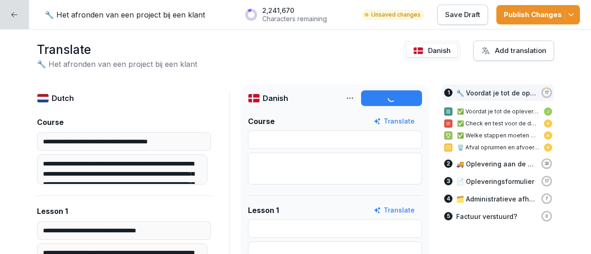
type input "**********"
type textarea "**********"
type input "**********"
type textarea "**********"
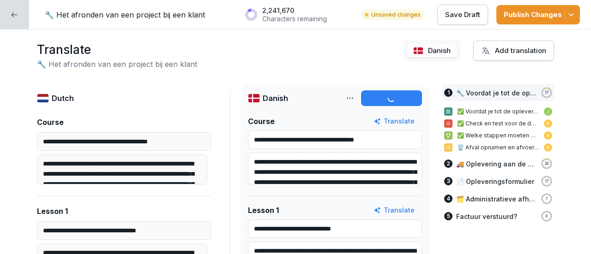
type input "**********"
type textarea "**********"
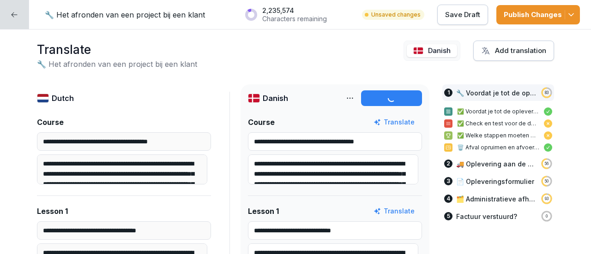
type input "**********"
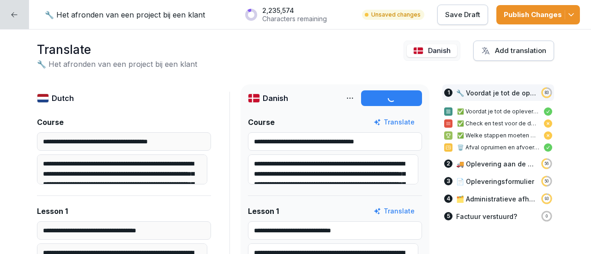
type input "**********"
type textarea "**********"
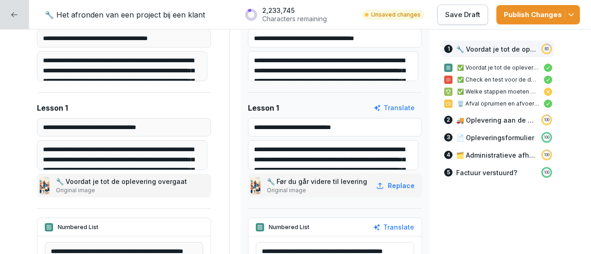
type input "**********"
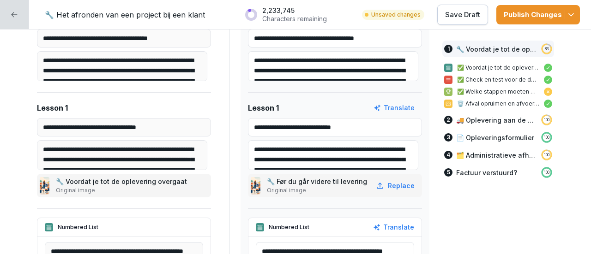
type input "**********"
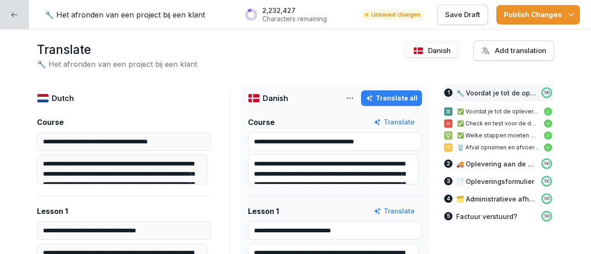
click at [460, 12] on p "Save Draft" at bounding box center [462, 15] width 35 height 10
click at [575, 12] on icon "button" at bounding box center [570, 14] width 9 height 9
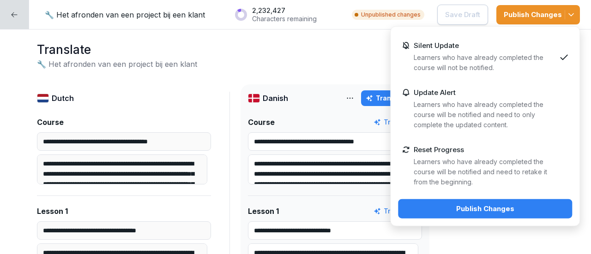
click at [490, 56] on p "Learners who have already completed the course will not be notified." at bounding box center [484, 63] width 142 height 20
click at [459, 212] on div "Publish Changes" at bounding box center [484, 209] width 159 height 10
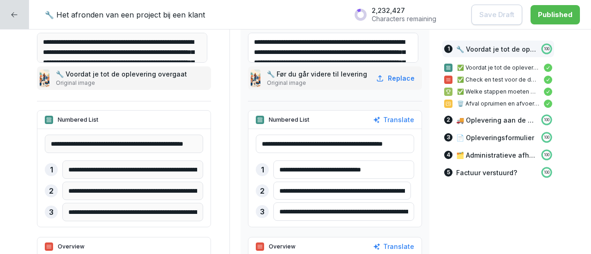
drag, startPoint x: 275, startPoint y: 189, endPoint x: 263, endPoint y: 187, distance: 12.1
click at [263, 187] on div "**********" at bounding box center [335, 191] width 158 height 18
drag, startPoint x: 275, startPoint y: 189, endPoint x: 294, endPoint y: 190, distance: 19.0
click at [294, 190] on input "**********" at bounding box center [342, 191] width 138 height 18
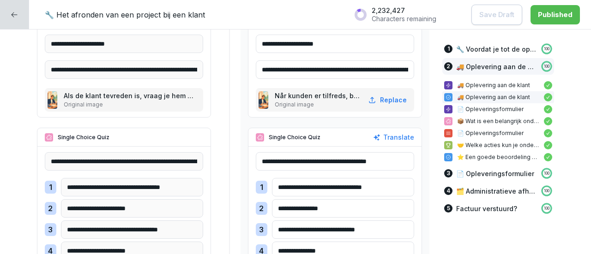
scroll to position [1355, 0]
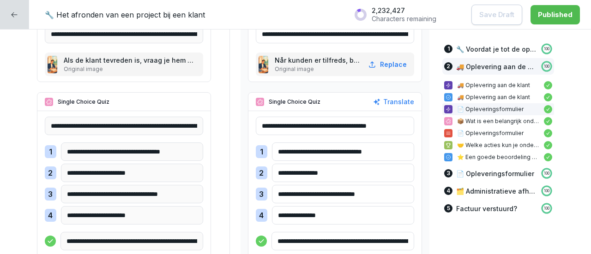
click at [327, 171] on input "**********" at bounding box center [343, 173] width 142 height 18
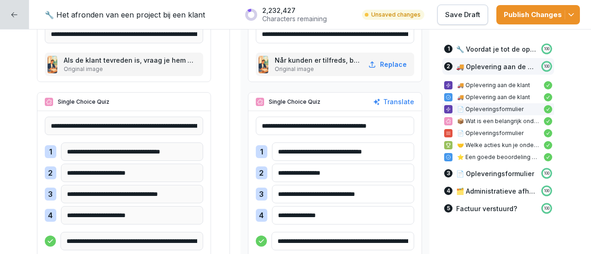
type input "**********"
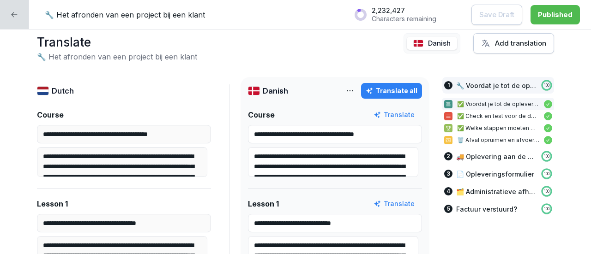
scroll to position [0, 0]
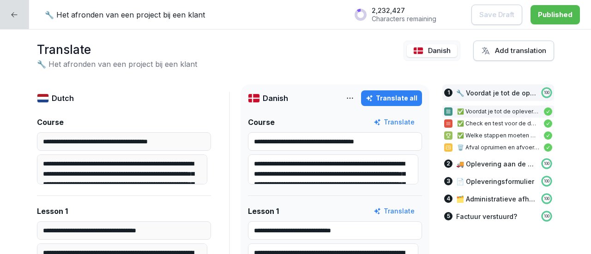
click at [11, 21] on div at bounding box center [14, 14] width 29 height 29
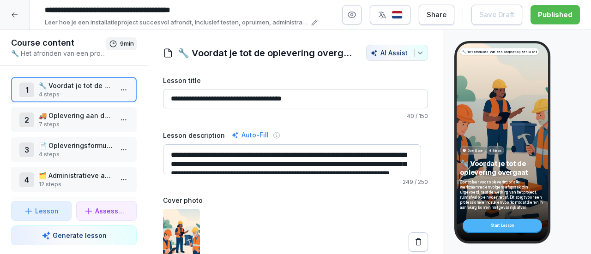
click at [15, 16] on icon at bounding box center [14, 14] width 7 height 7
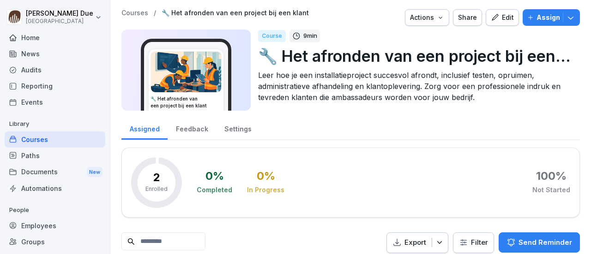
click at [24, 39] on div "Home" at bounding box center [55, 38] width 101 height 16
